Goal: Task Accomplishment & Management: Manage account settings

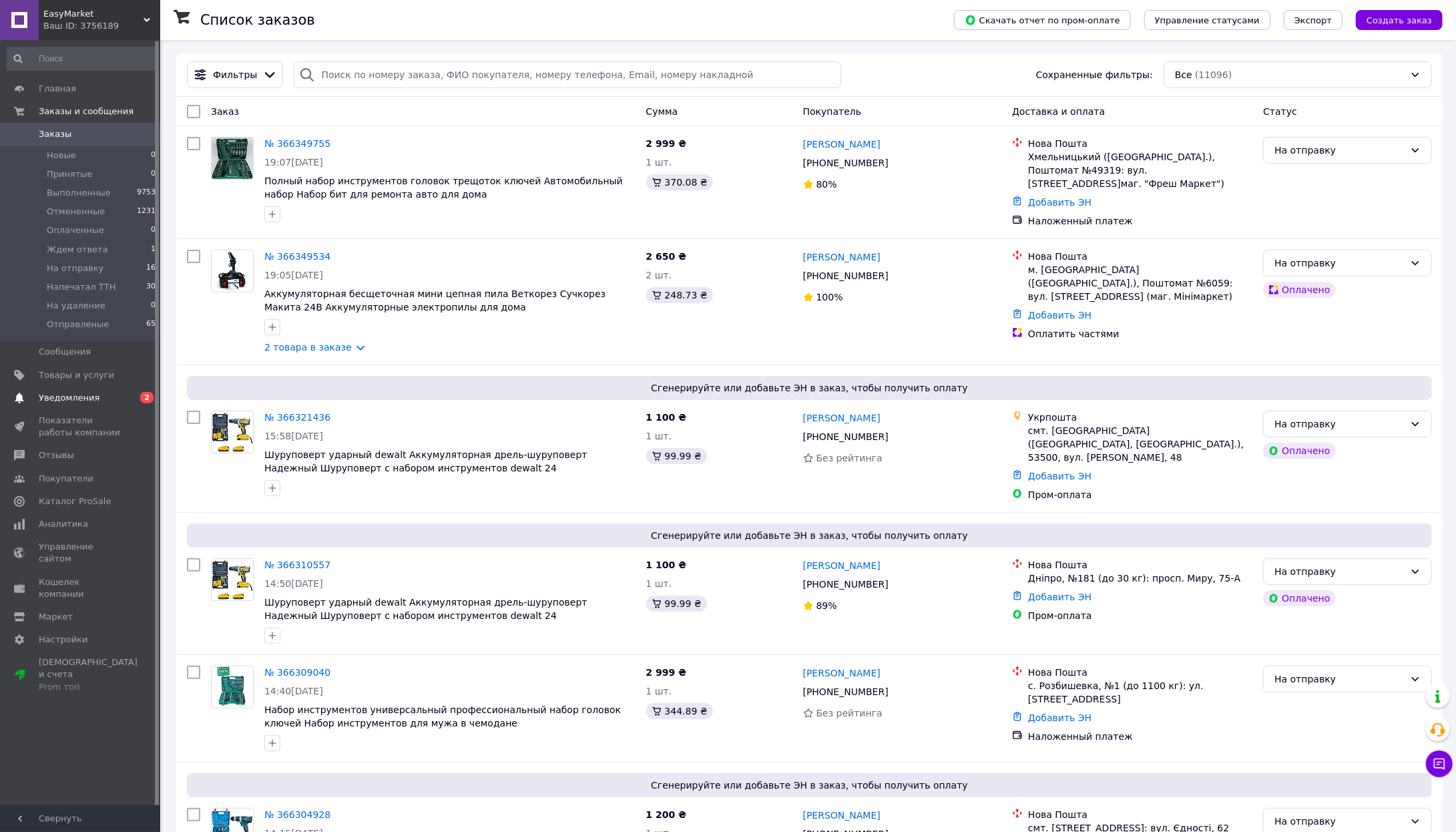
click at [96, 392] on span "Уведомления" at bounding box center [69, 398] width 61 height 12
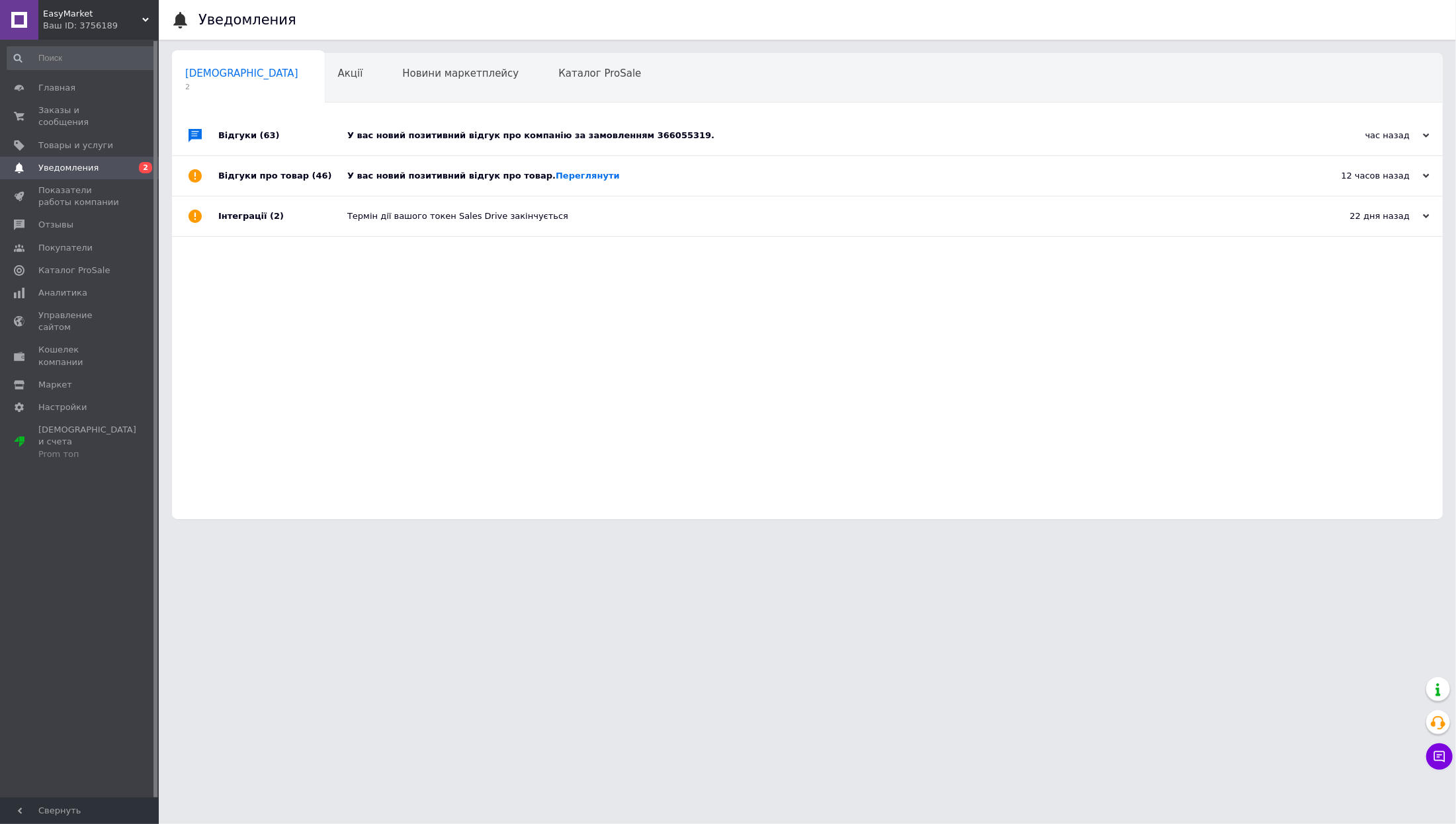
click at [481, 131] on div "У вас новий позитивний відгук про компанію за замовленням 366055319." at bounding box center [822, 136] width 950 height 12
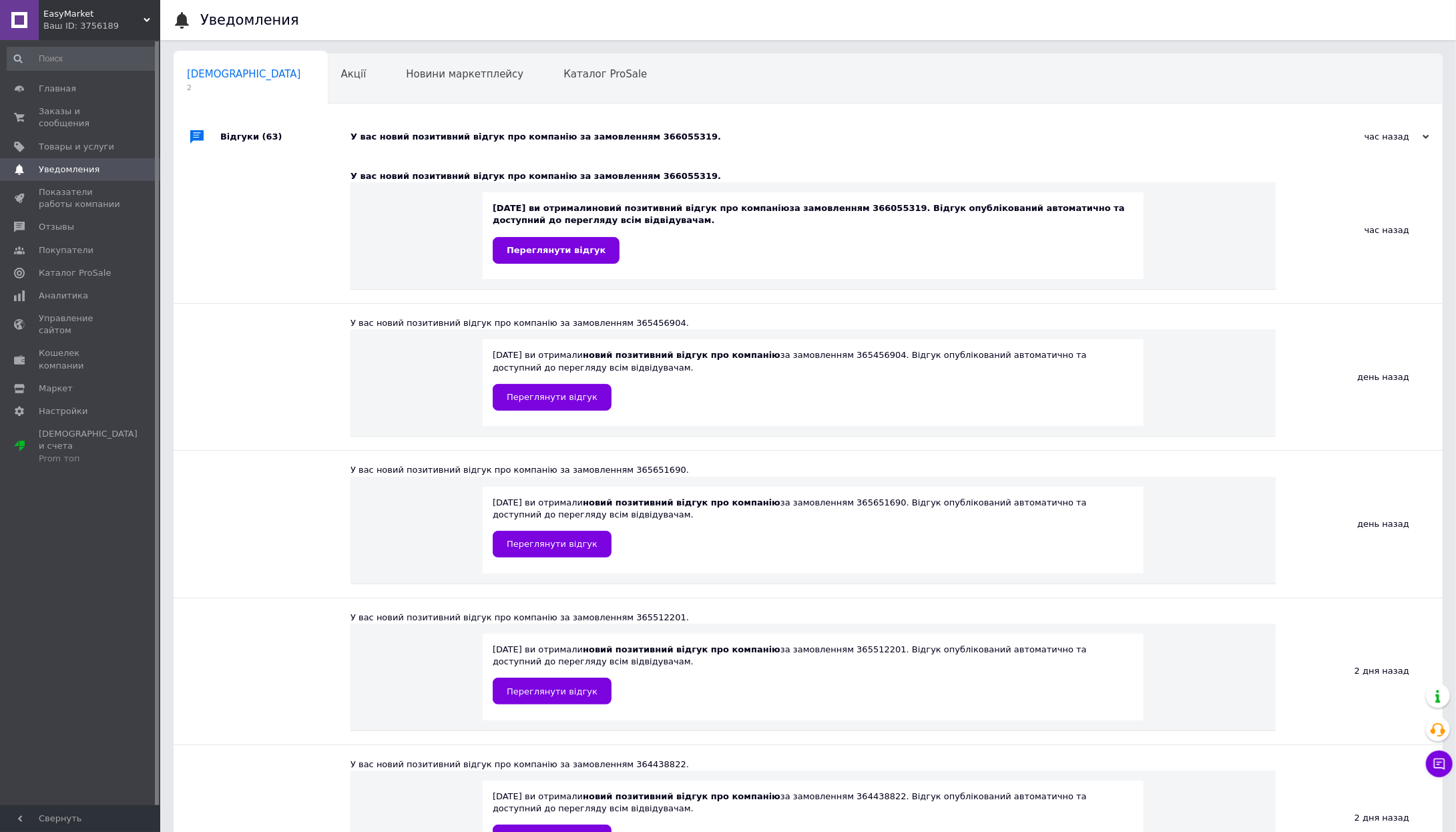
click at [486, 132] on div "У вас новий позитивний відгук про компанію за замовленням 366055319." at bounding box center [822, 137] width 945 height 12
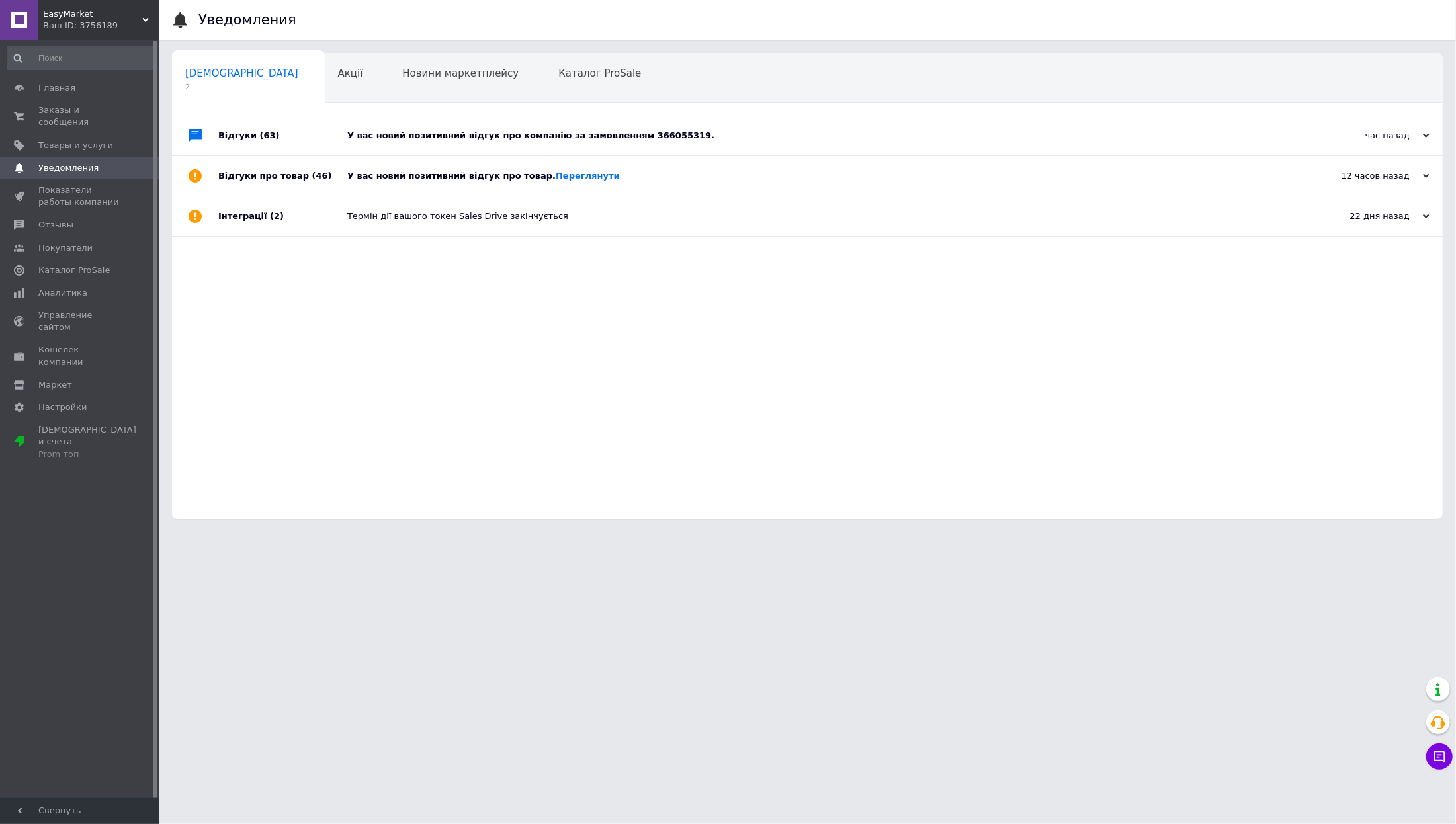
click at [465, 171] on div "У вас новий позитивний відгук про товар. [GEOGRAPHIC_DATA]" at bounding box center [822, 176] width 950 height 12
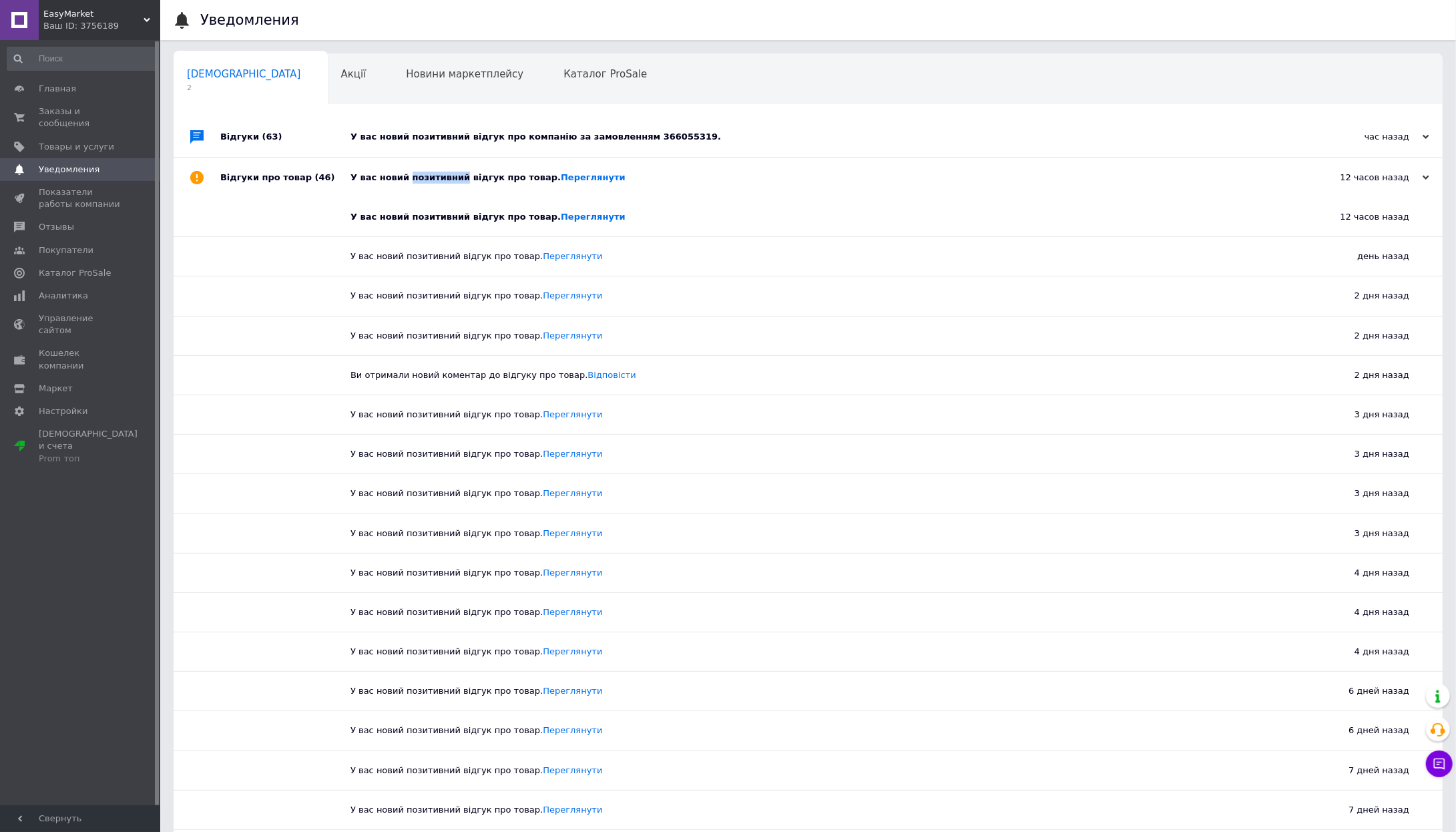
click at [394, 182] on div "У вас новий позитивний відгук про товар. [GEOGRAPHIC_DATA]" at bounding box center [822, 177] width 945 height 12
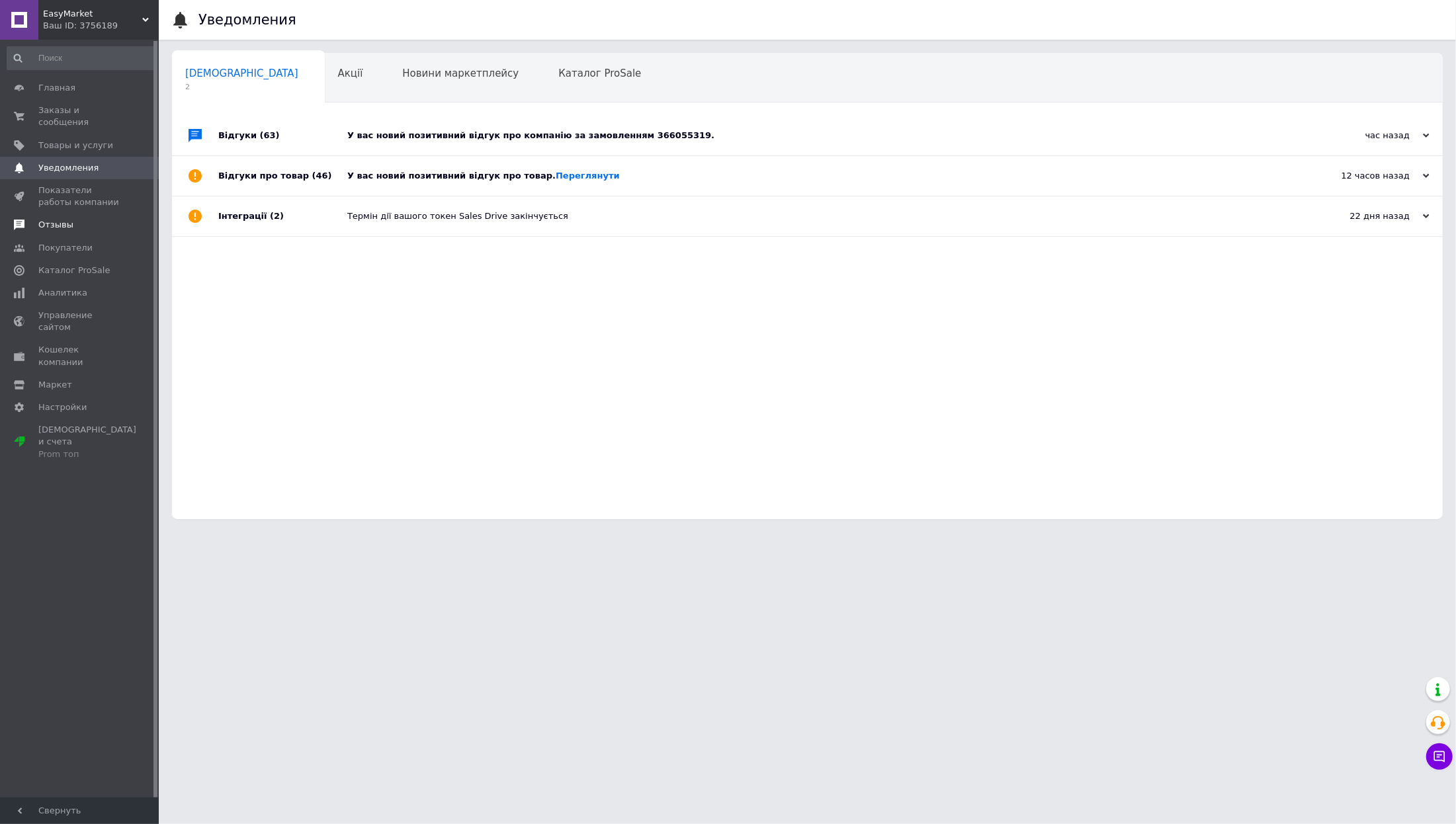
click at [70, 229] on link "Отзывы" at bounding box center [81, 224] width 162 height 22
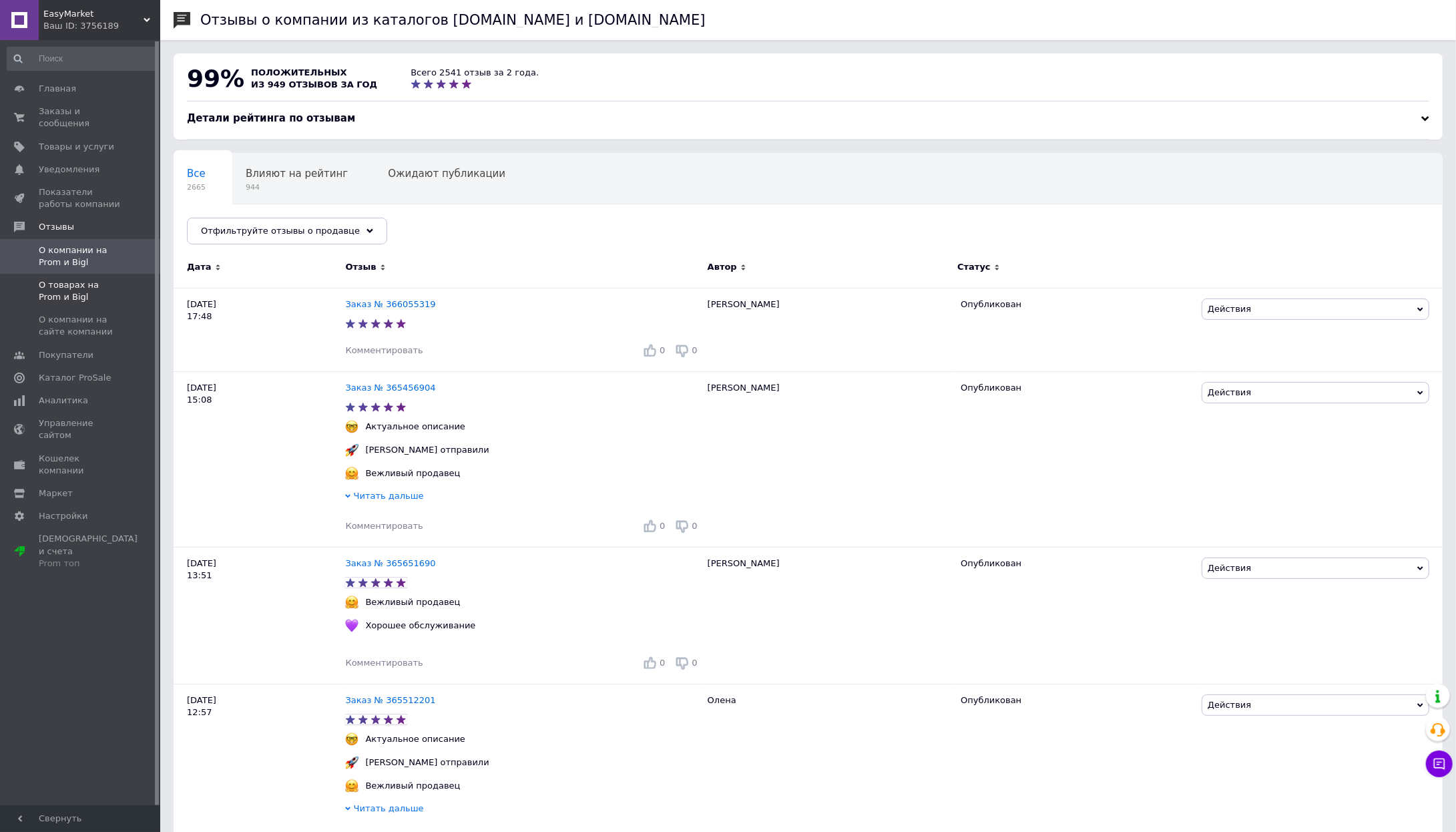
click at [91, 284] on span "О товарах на Prom и Bigl" at bounding box center [80, 291] width 84 height 24
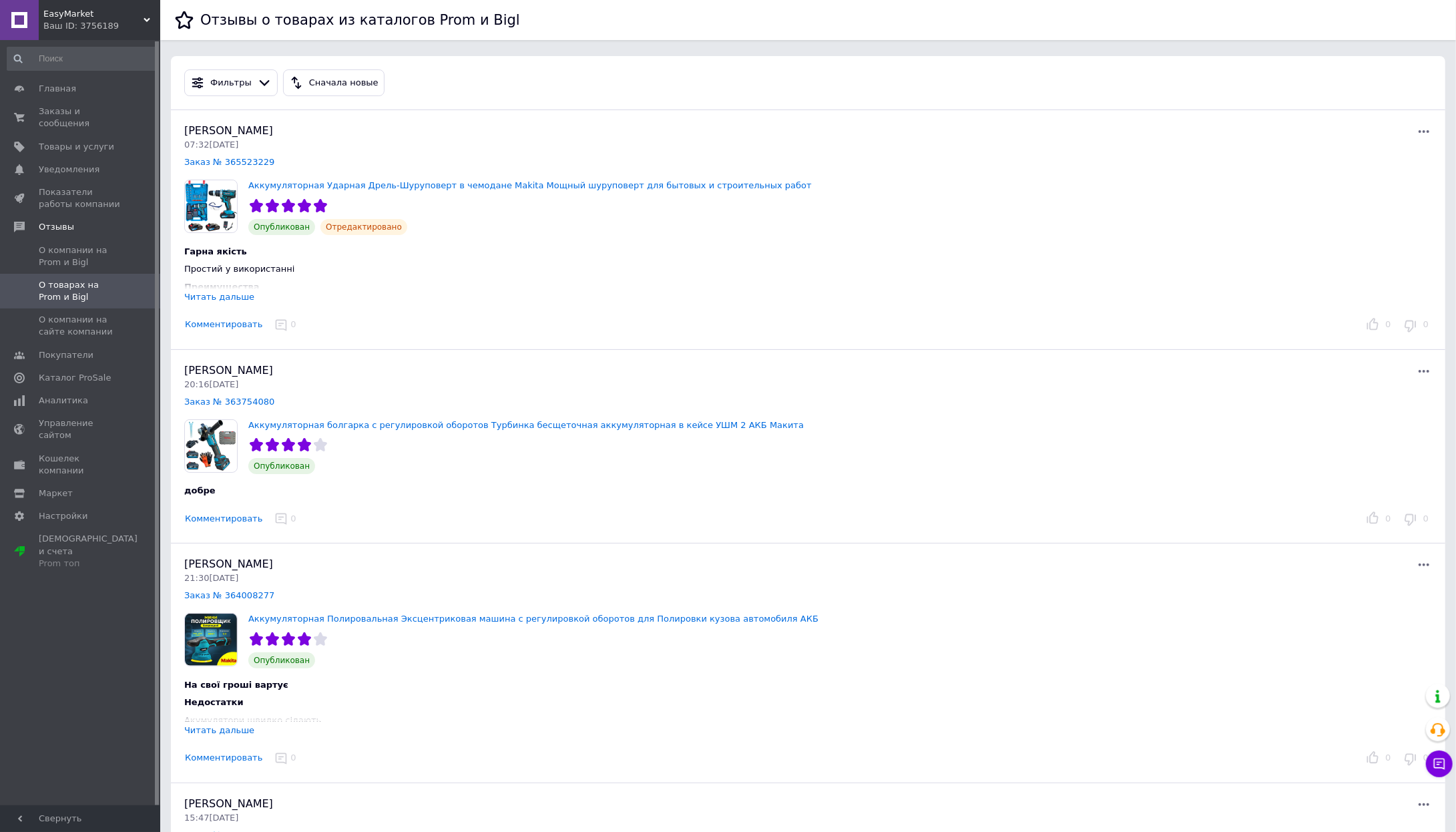
click at [233, 293] on div "Читать дальше" at bounding box center [219, 297] width 70 height 10
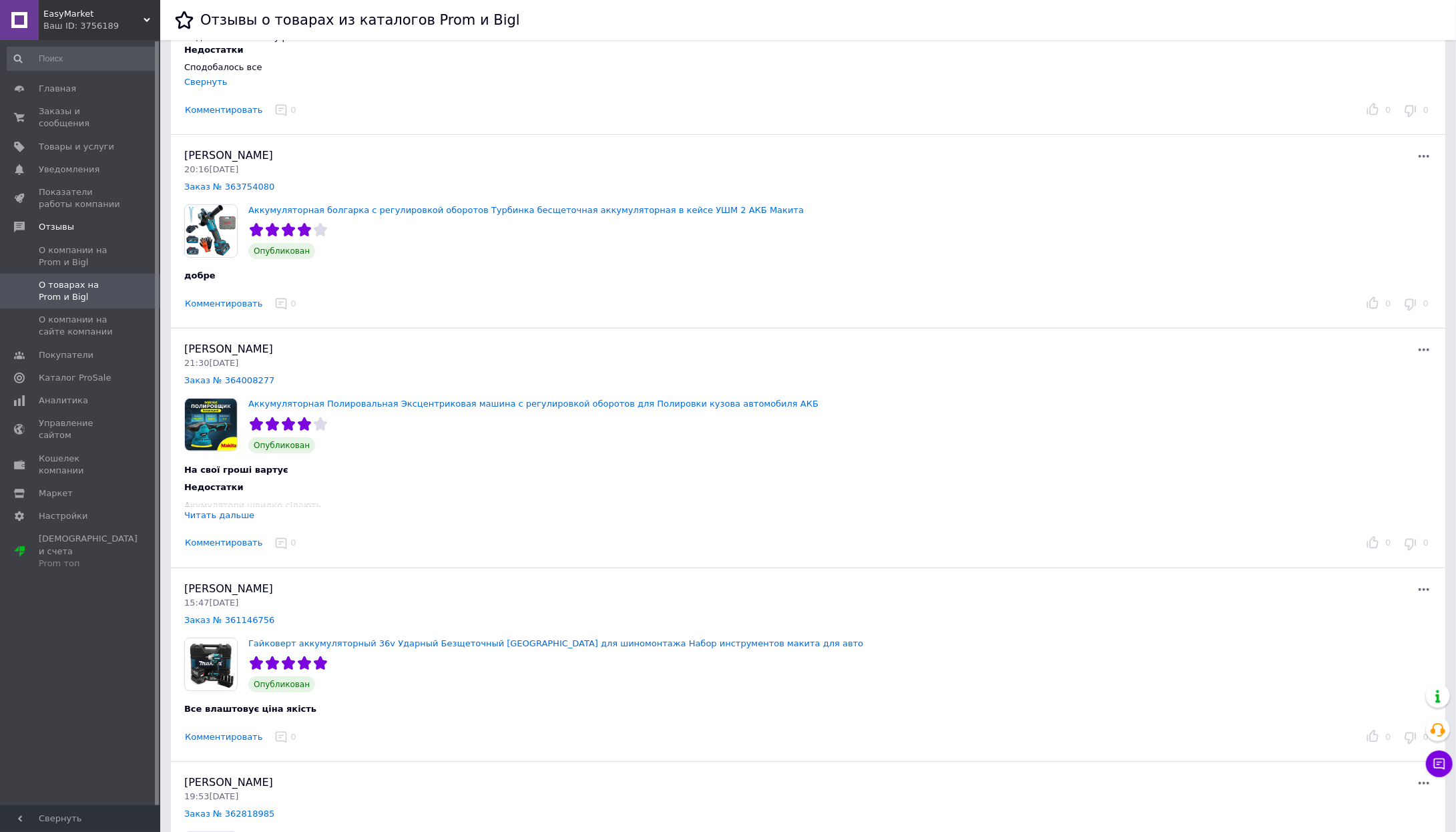
scroll to position [268, 0]
click at [54, 121] on span "Заказы и сообщения" at bounding box center [80, 117] width 84 height 24
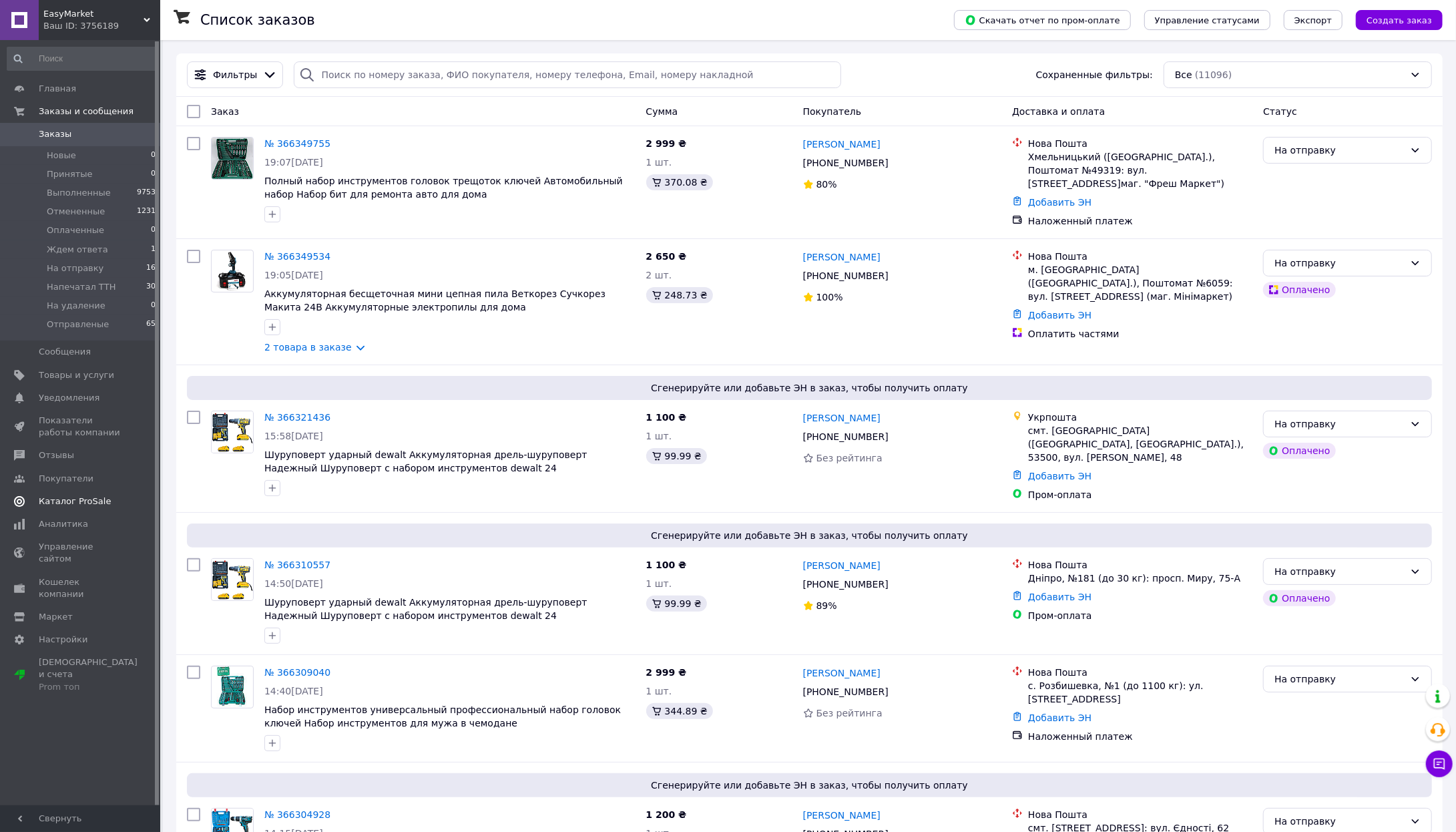
click at [62, 496] on span "Каталог ProSale" at bounding box center [74, 502] width 72 height 12
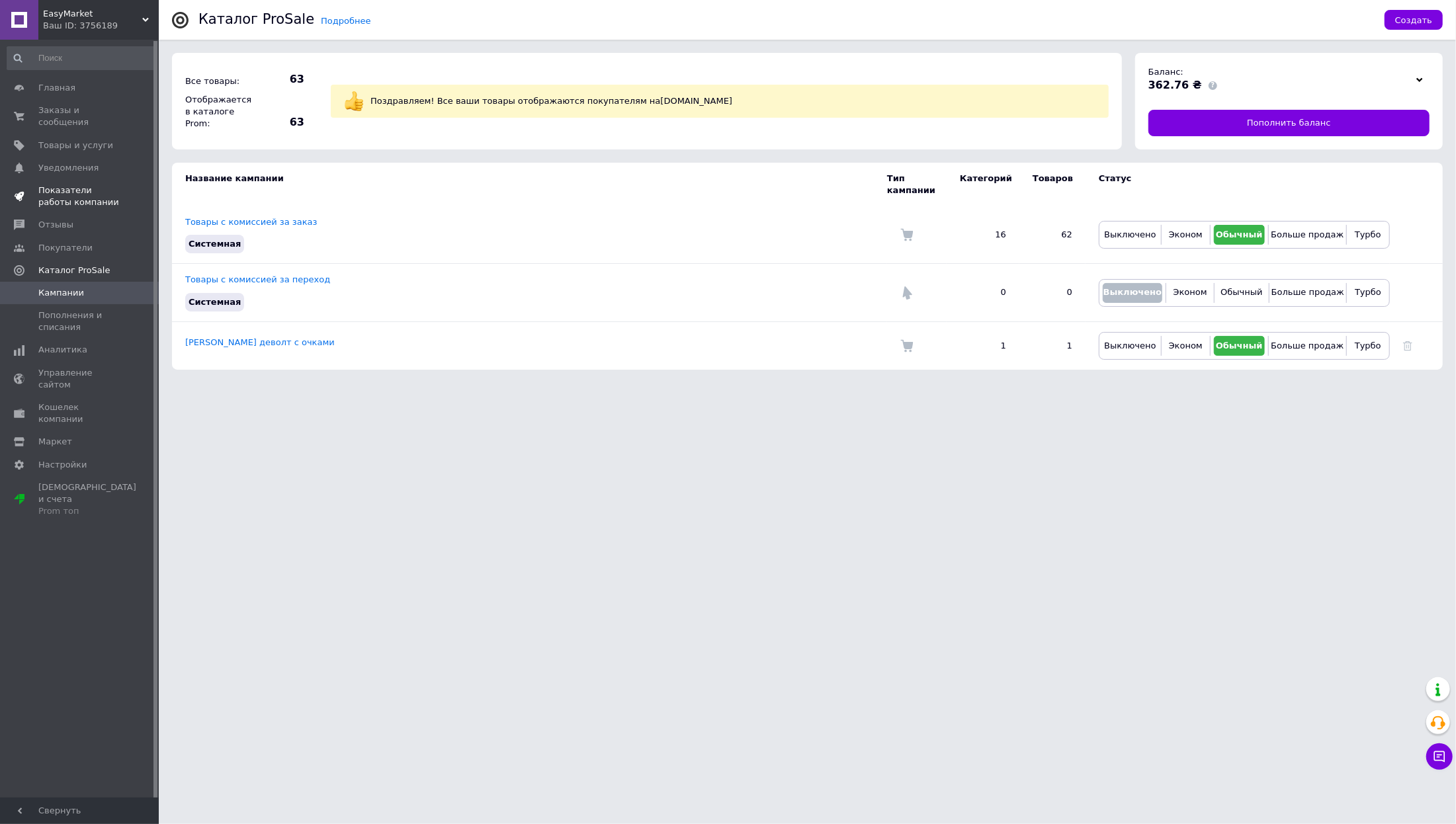
click at [77, 189] on span "Показатели работы компании" at bounding box center [80, 196] width 84 height 24
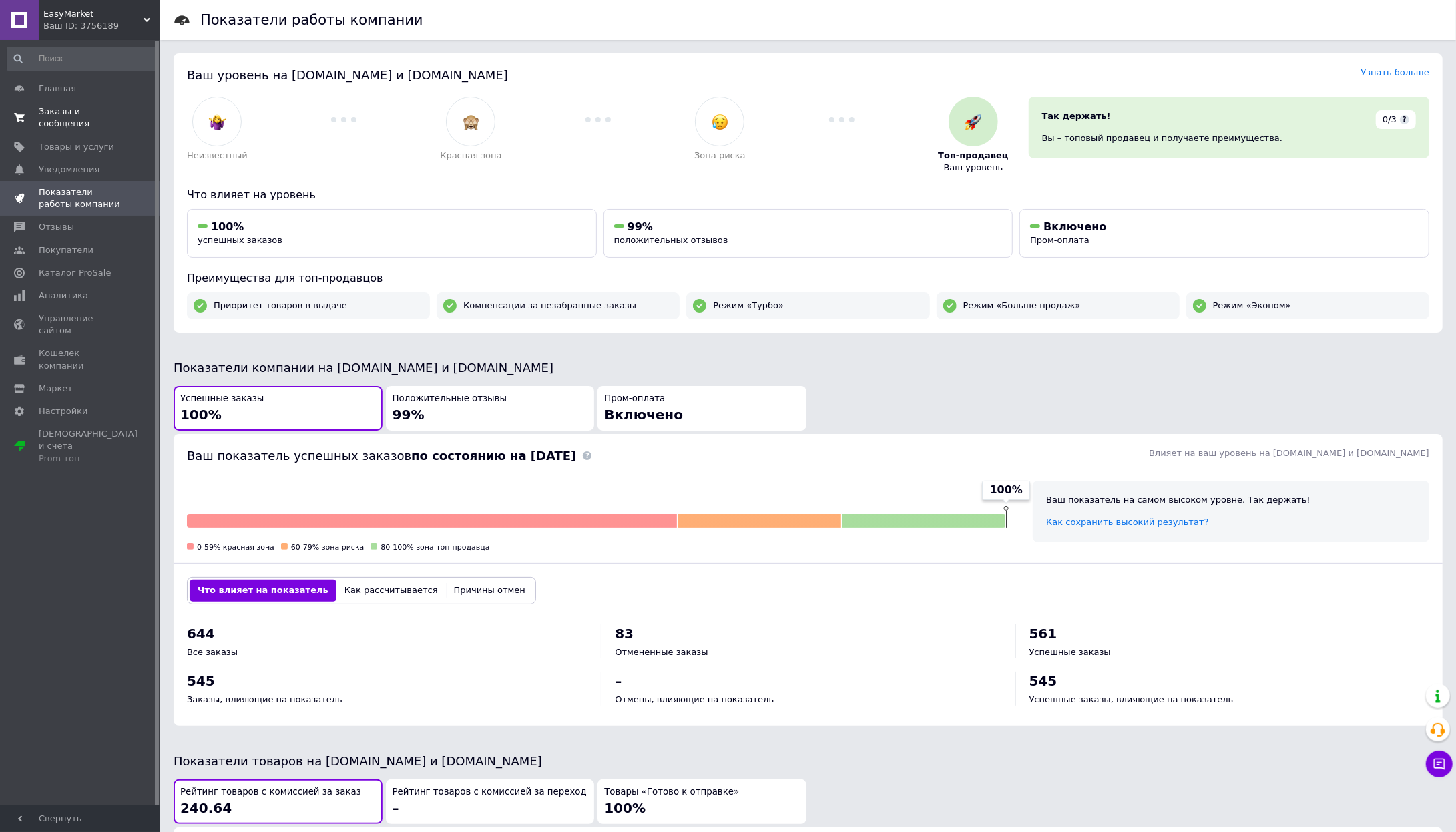
click at [80, 116] on span "Заказы и сообщения" at bounding box center [80, 117] width 84 height 24
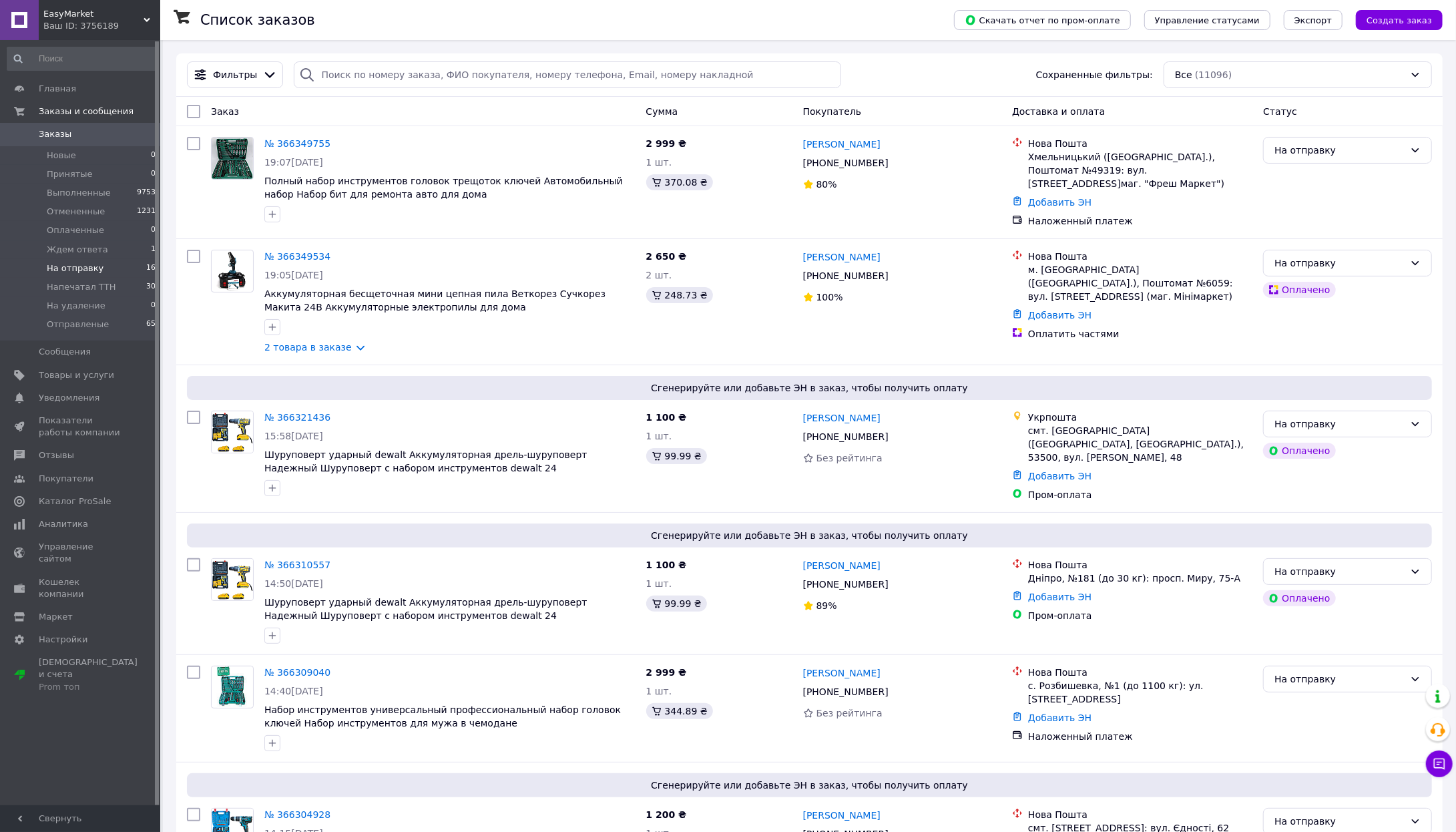
click at [103, 264] on li "На отправку 16" at bounding box center [82, 268] width 164 height 18
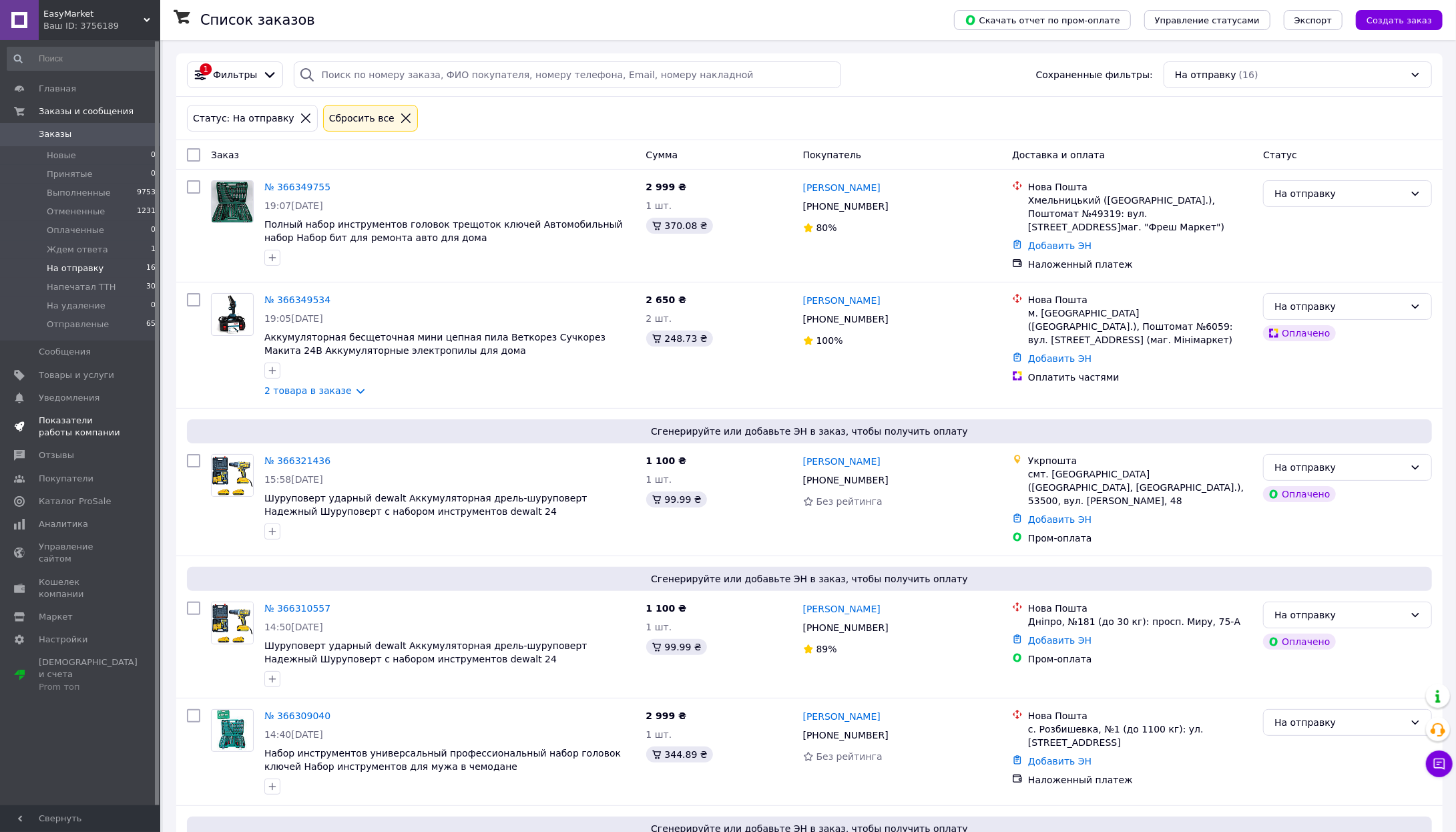
click at [84, 415] on span "Показатели работы компании" at bounding box center [80, 426] width 84 height 24
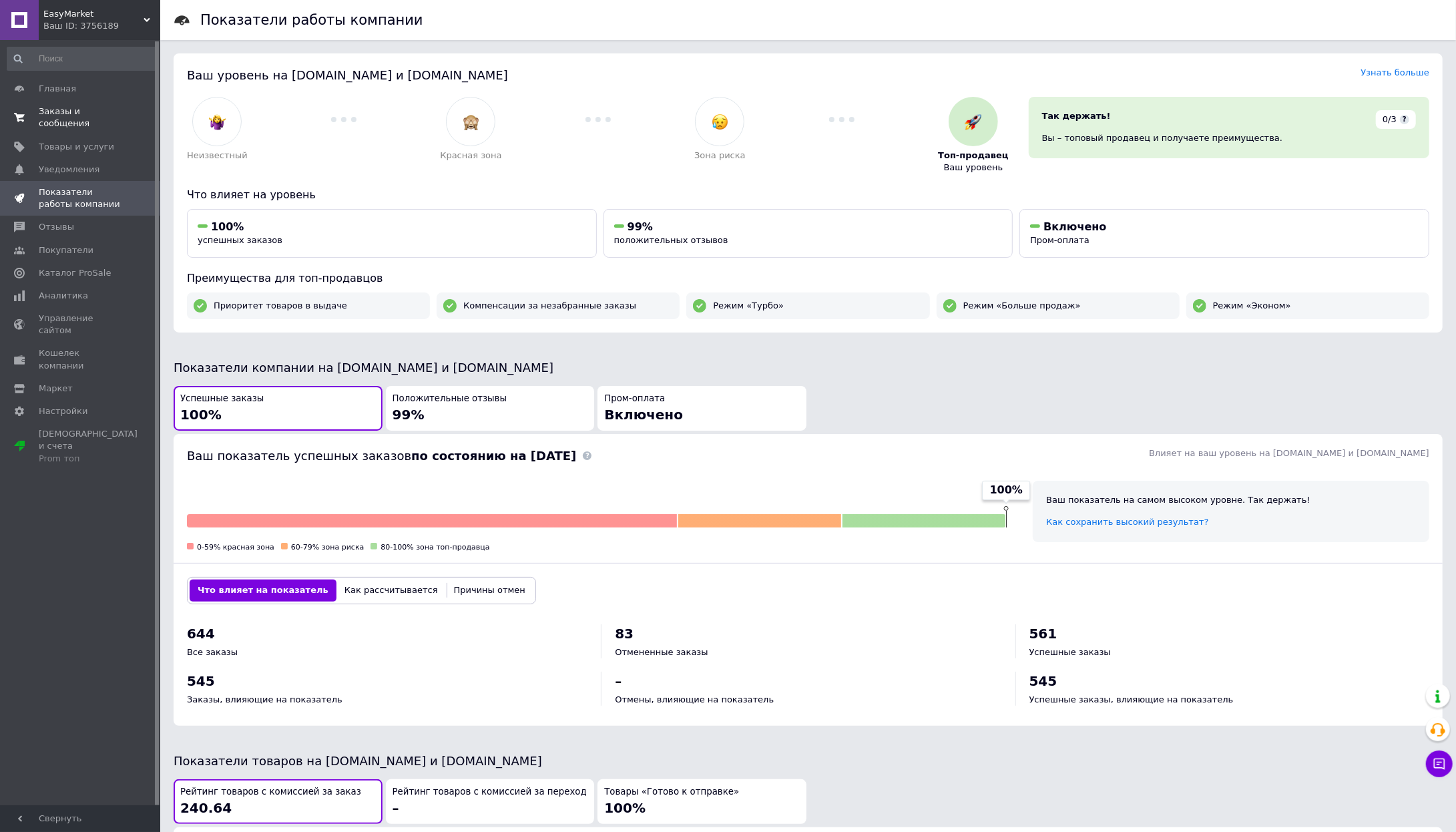
click at [84, 113] on span "Заказы и сообщения" at bounding box center [80, 117] width 84 height 24
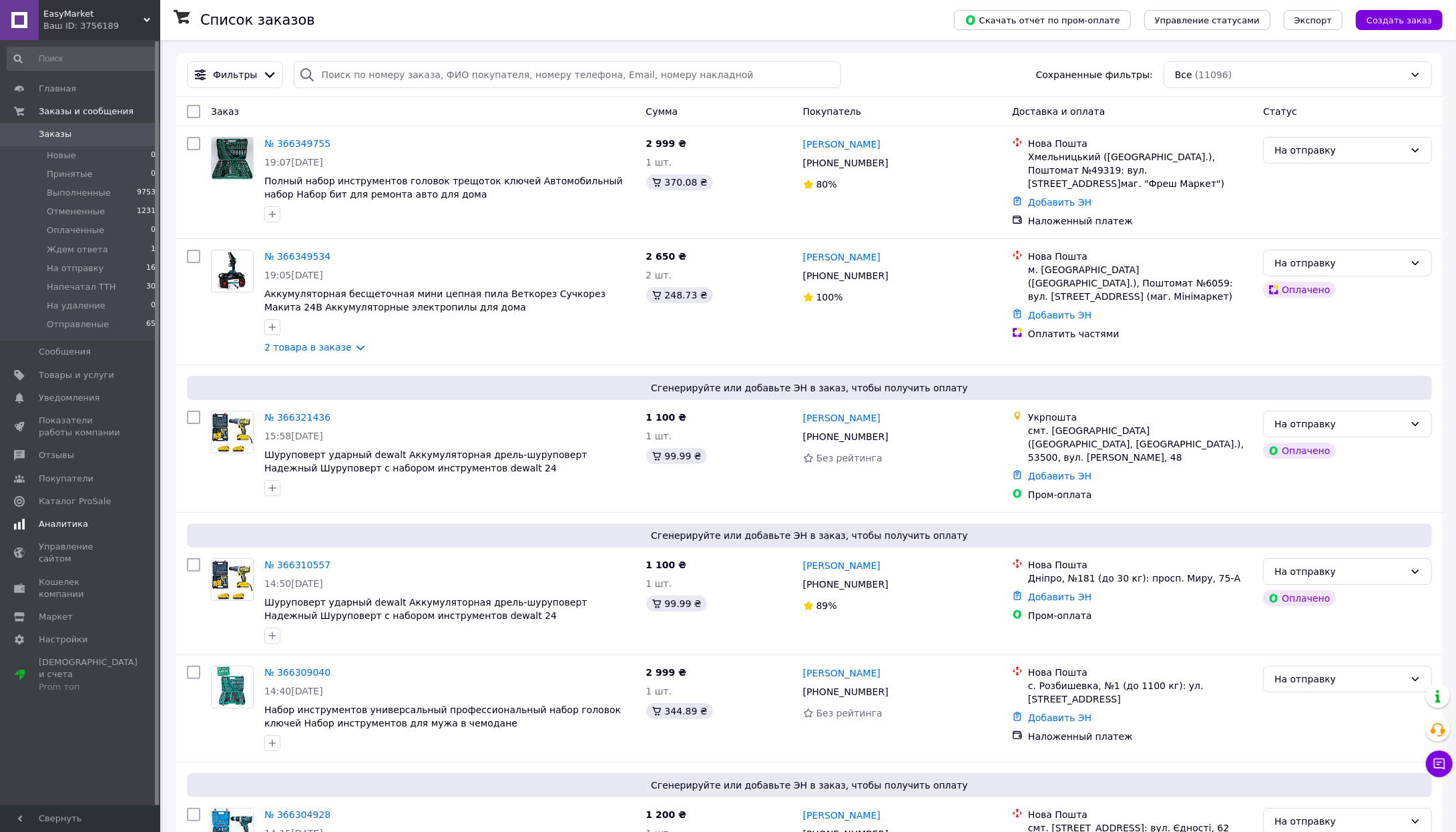
click at [71, 518] on span "Аналитика" at bounding box center [63, 524] width 49 height 12
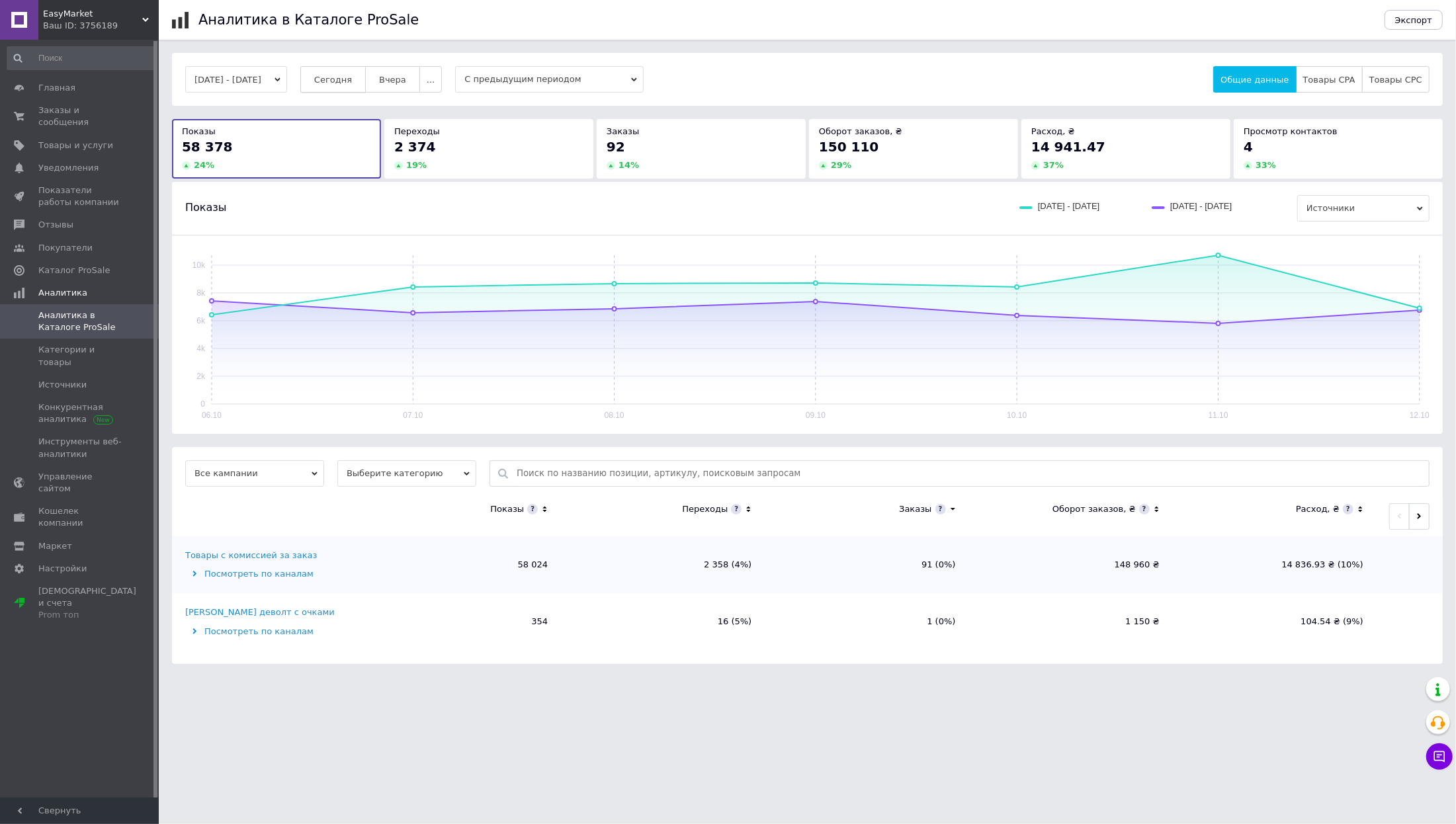
click at [352, 78] on span "Сегодня" at bounding box center [333, 80] width 38 height 10
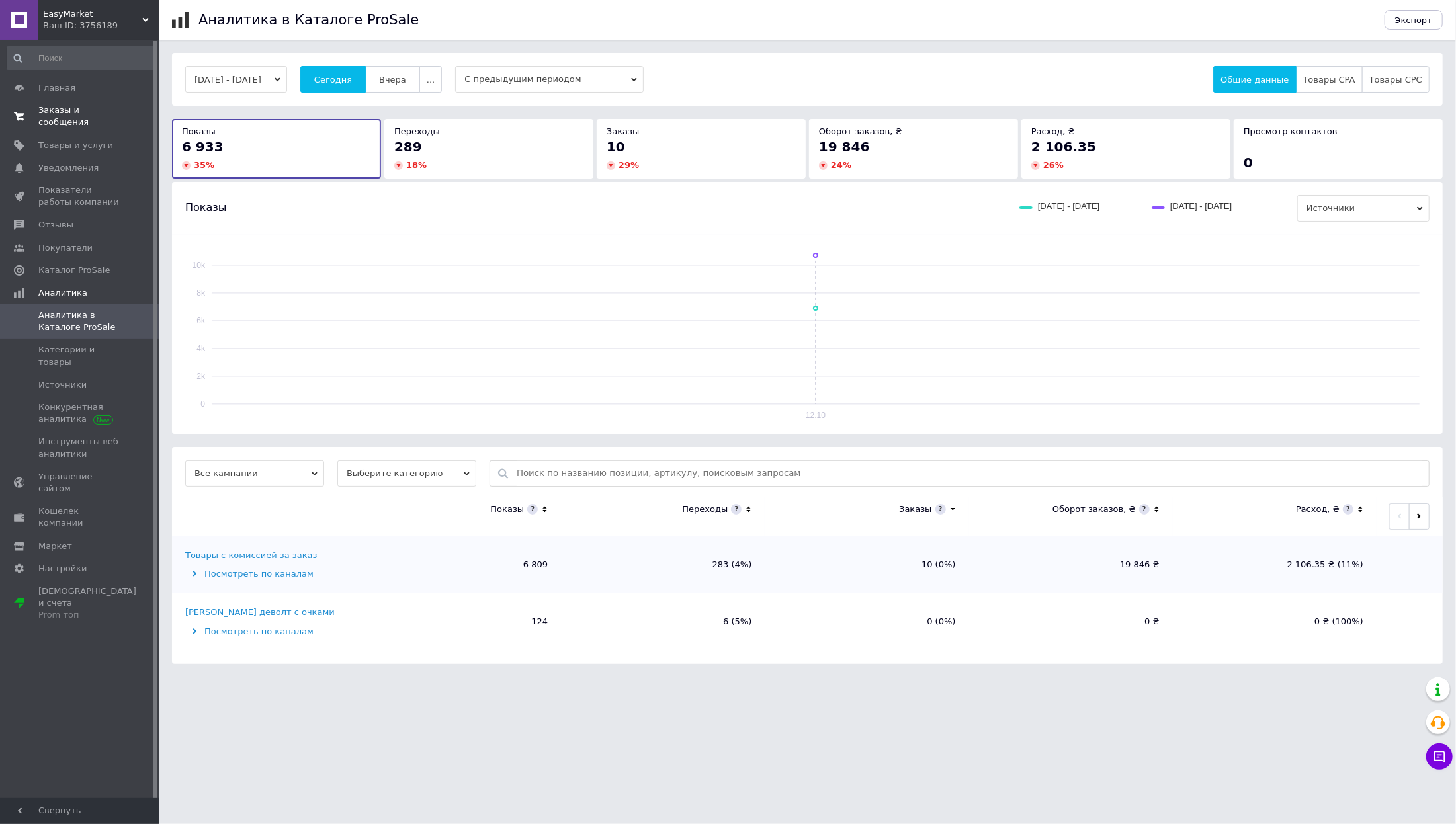
click at [58, 108] on span "Заказы и сообщения" at bounding box center [80, 116] width 84 height 24
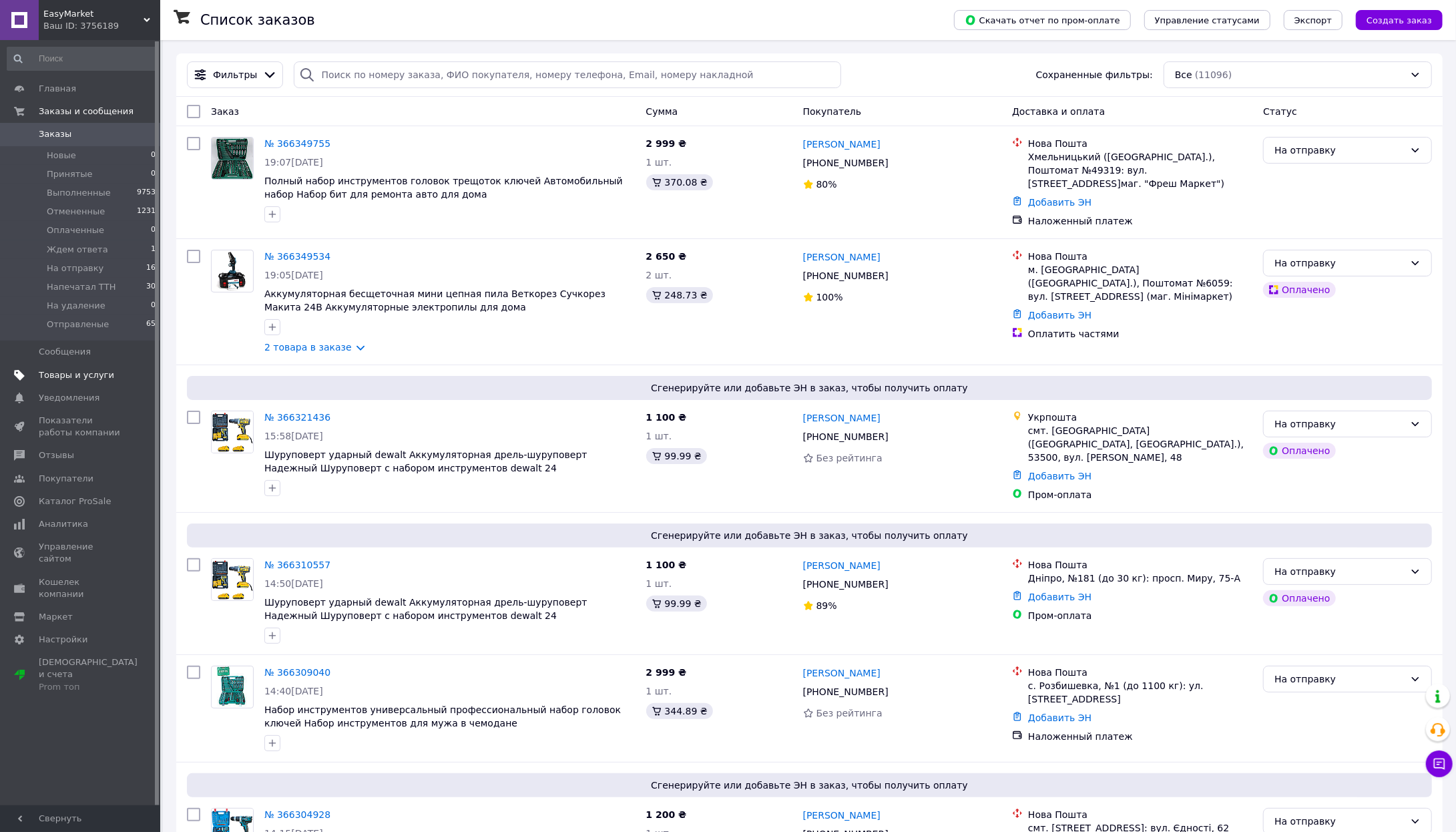
click at [75, 370] on span "Товары и услуги" at bounding box center [76, 375] width 75 height 12
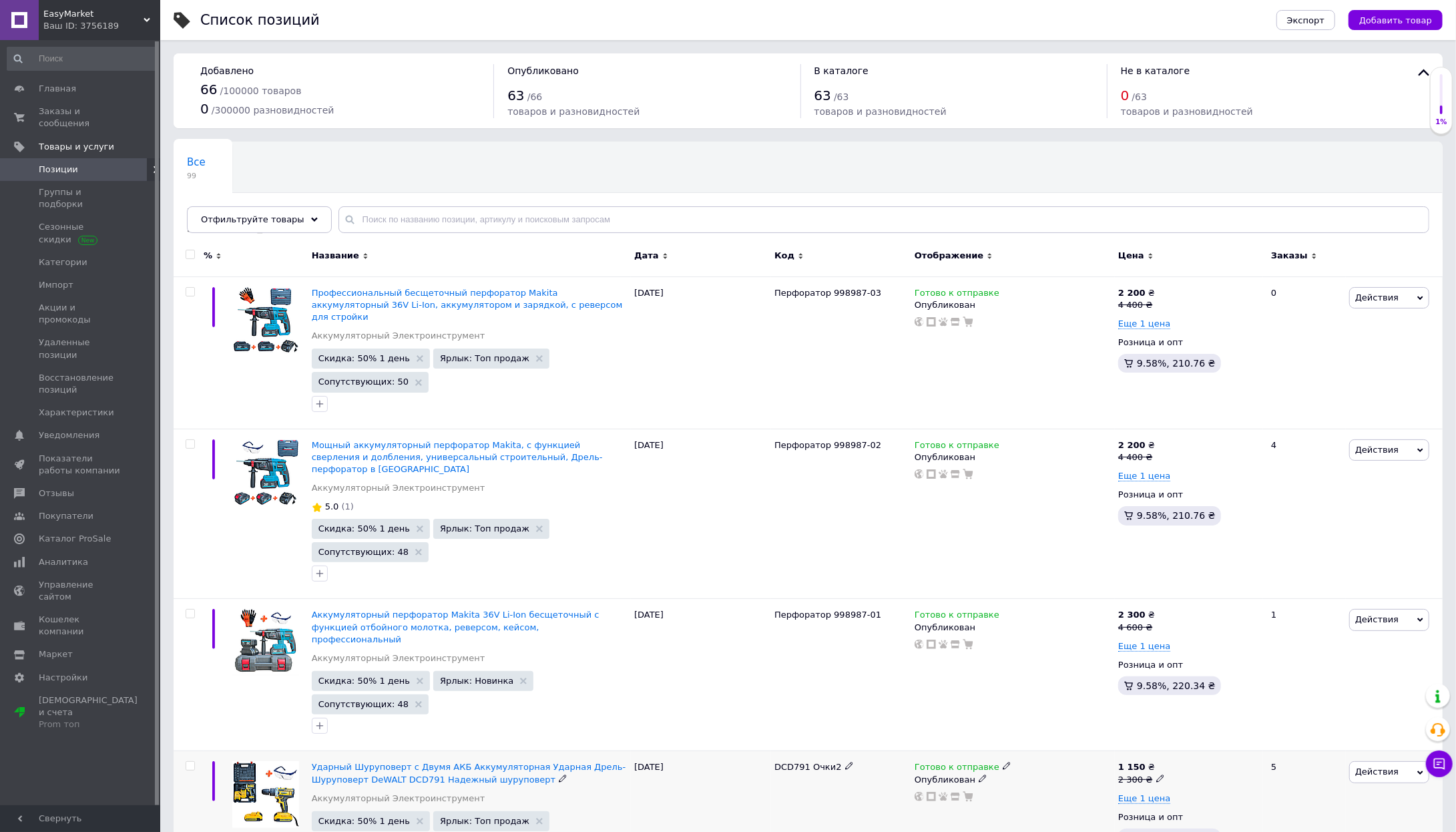
click at [62, 115] on span "Заказы и сообщения" at bounding box center [80, 117] width 84 height 24
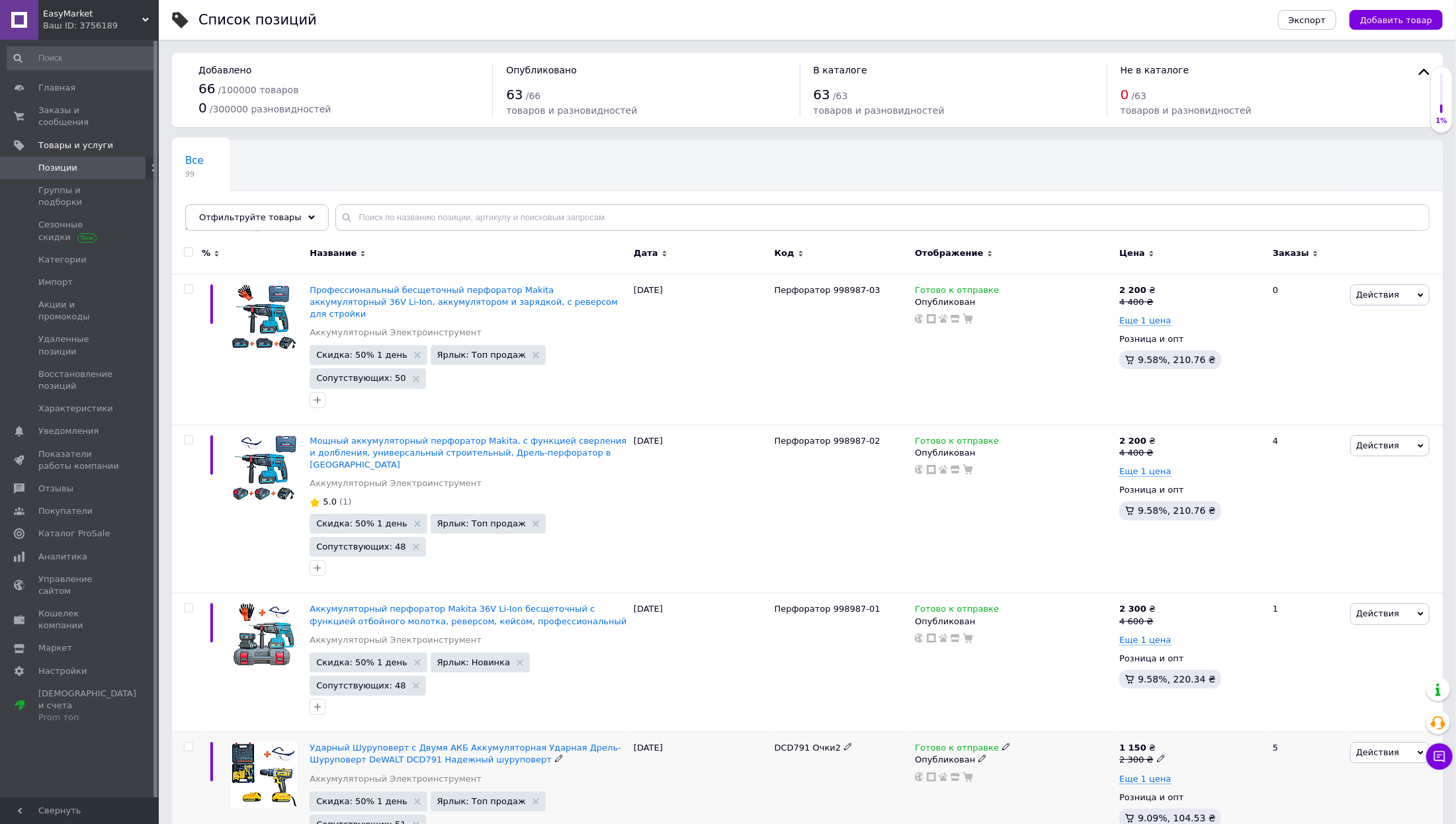
click at [61, 113] on span "Заказы и сообщения" at bounding box center [80, 116] width 84 height 24
